Goal: Obtain resource: Obtain resource

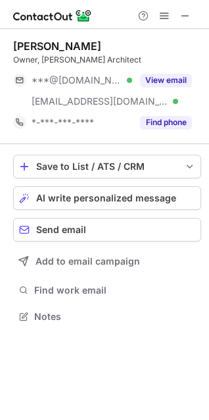
scroll to position [307, 209]
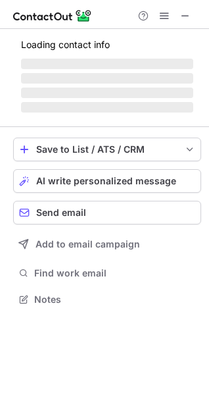
scroll to position [307, 209]
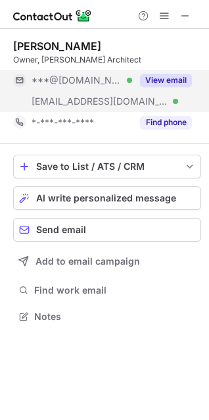
click at [154, 76] on button "View email" at bounding box center [166, 80] width 52 height 13
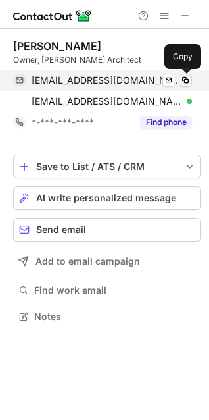
click at [184, 77] on span at bounding box center [185, 80] width 11 height 11
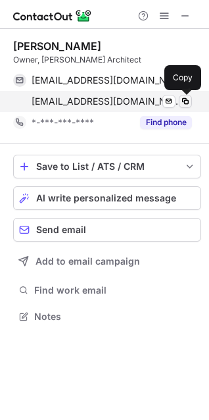
click at [189, 101] on span at bounding box center [185, 101] width 11 height 11
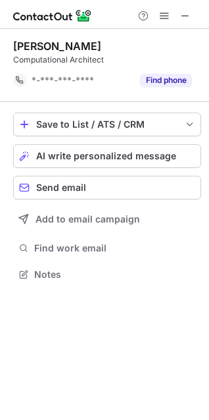
scroll to position [265, 209]
